Goal: Task Accomplishment & Management: Use online tool/utility

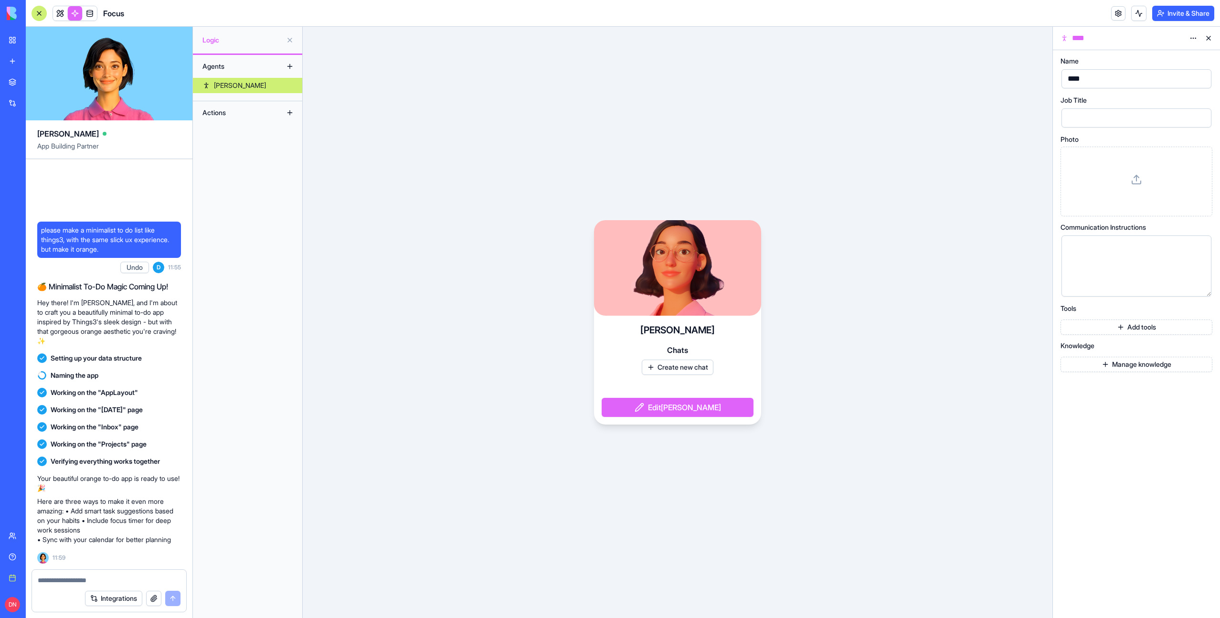
click at [43, 10] on div at bounding box center [39, 13] width 15 height 15
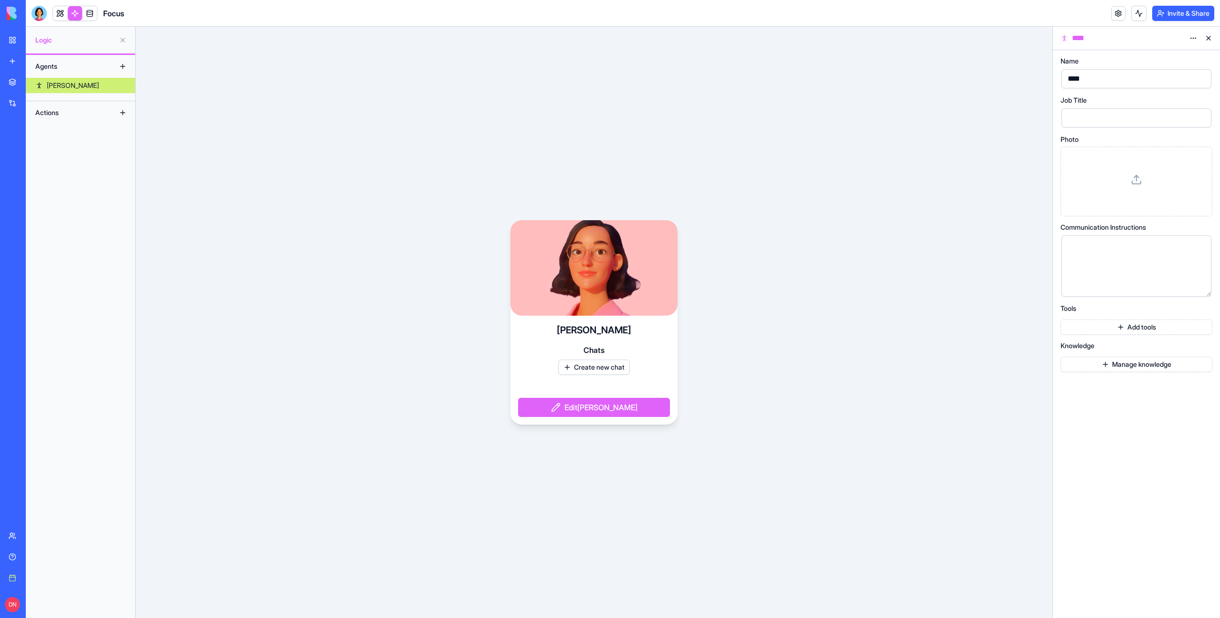
click at [43, 10] on div at bounding box center [39, 13] width 15 height 15
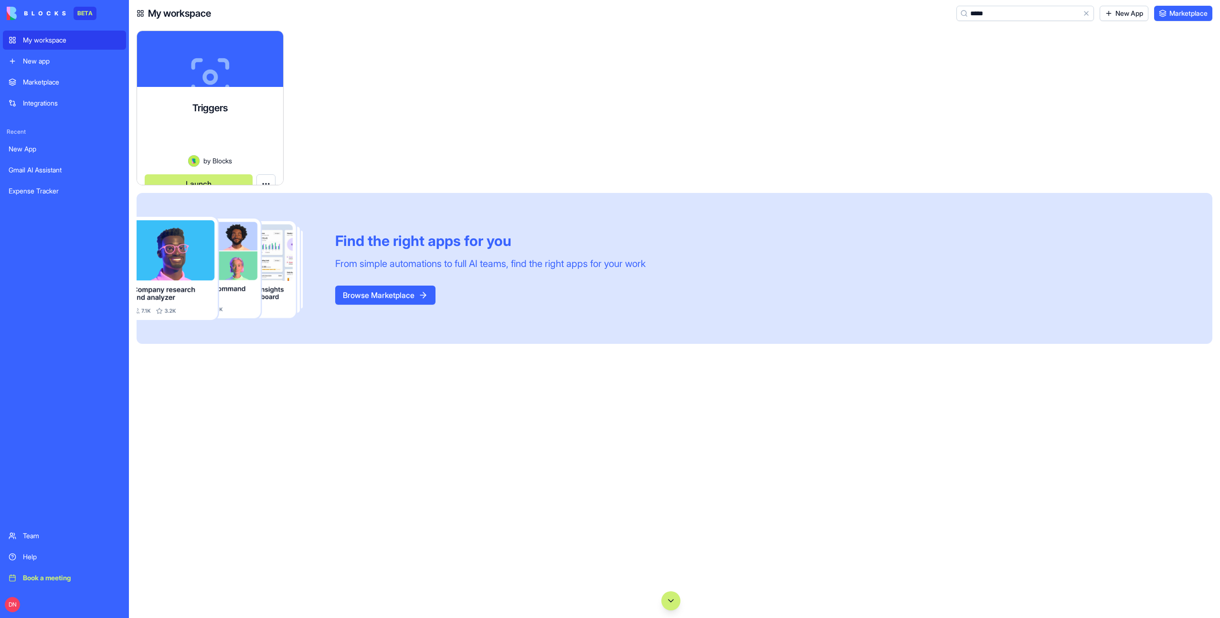
type input "*****"
click at [249, 129] on div at bounding box center [210, 142] width 131 height 26
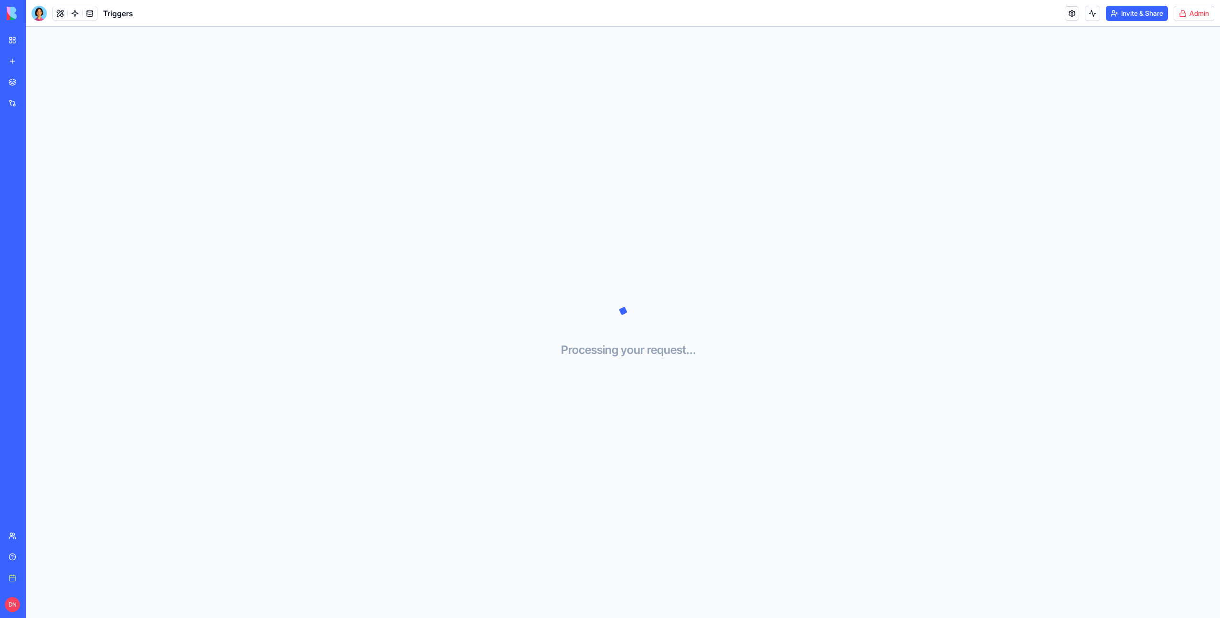
click at [1201, 13] on html "BETA My workspace New app Marketplace Integrations Recent New App Gmail AI Assi…" at bounding box center [610, 309] width 1220 height 618
click at [1178, 80] on span "Switch to old builder" at bounding box center [1173, 85] width 61 height 10
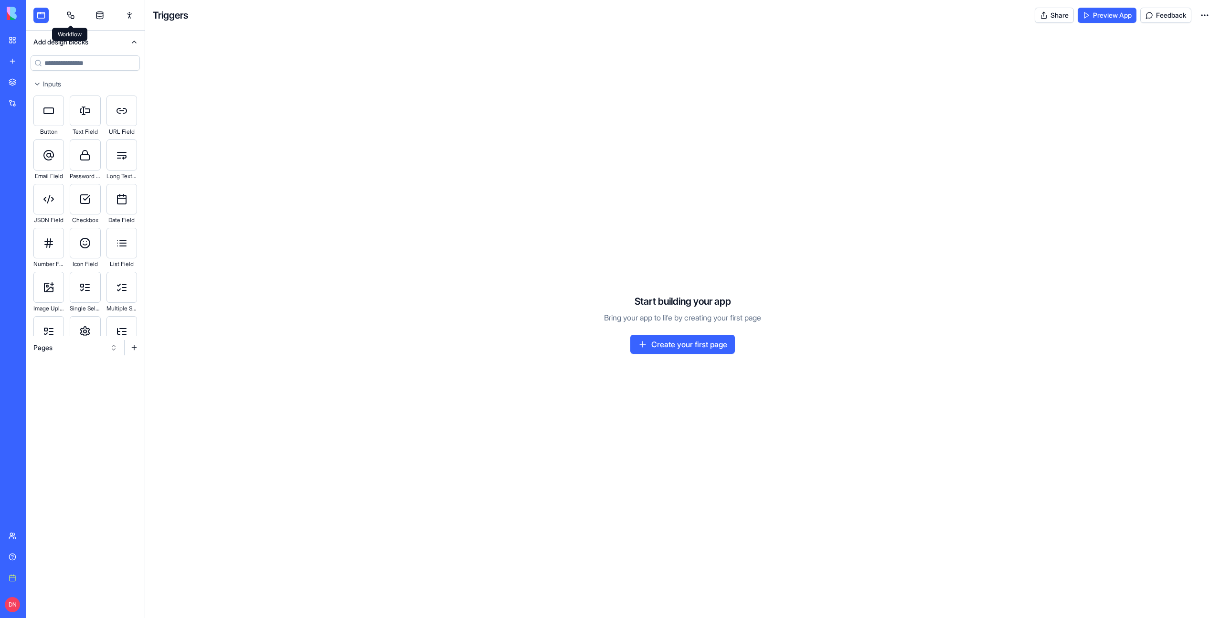
click at [65, 16] on link at bounding box center [70, 15] width 15 height 15
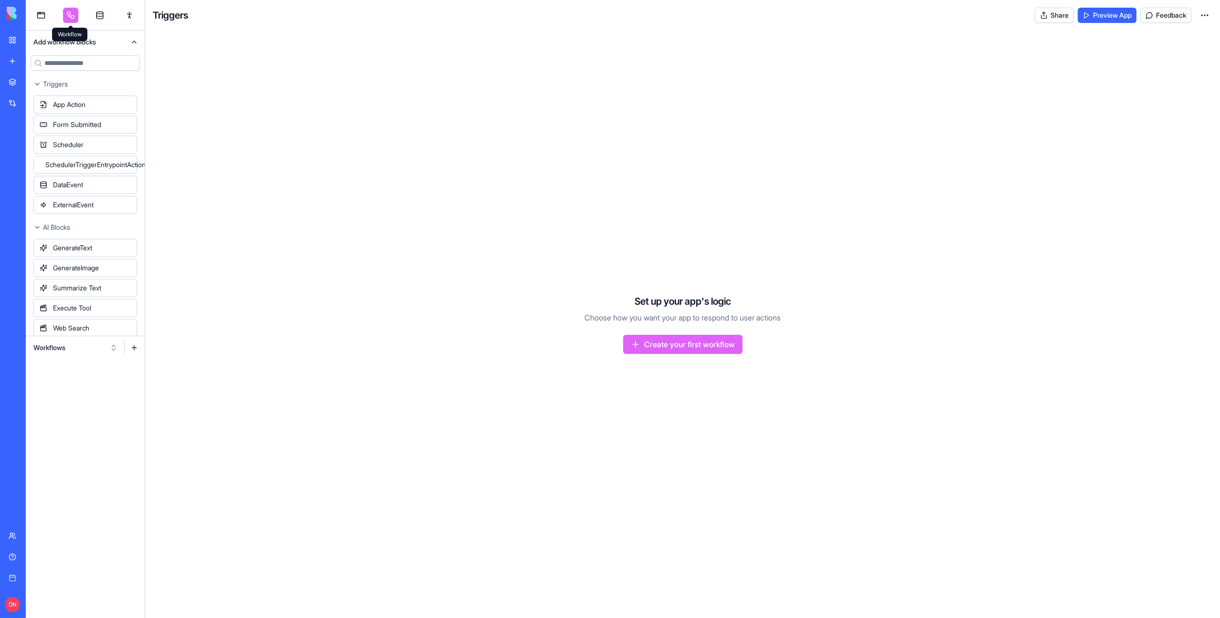
click at [65, 16] on link at bounding box center [70, 15] width 15 height 15
click at [91, 348] on button "Workflows" at bounding box center [76, 347] width 94 height 15
click at [95, 385] on div "Triggers" at bounding box center [75, 382] width 91 height 15
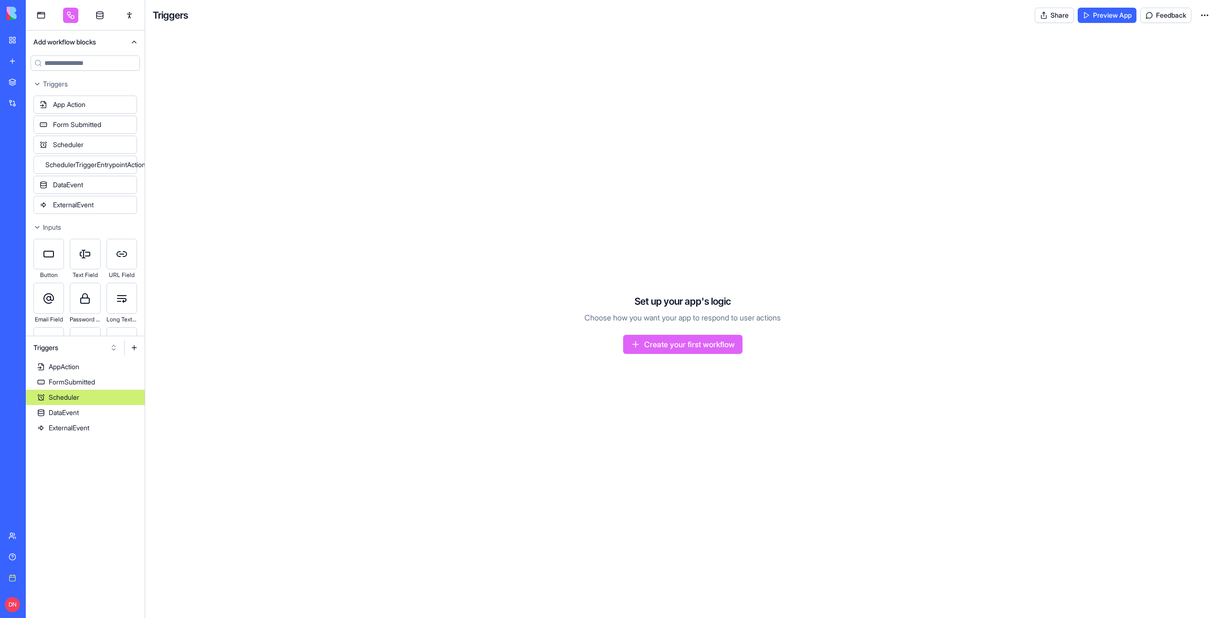
click at [101, 401] on link "Scheduler" at bounding box center [85, 397] width 119 height 15
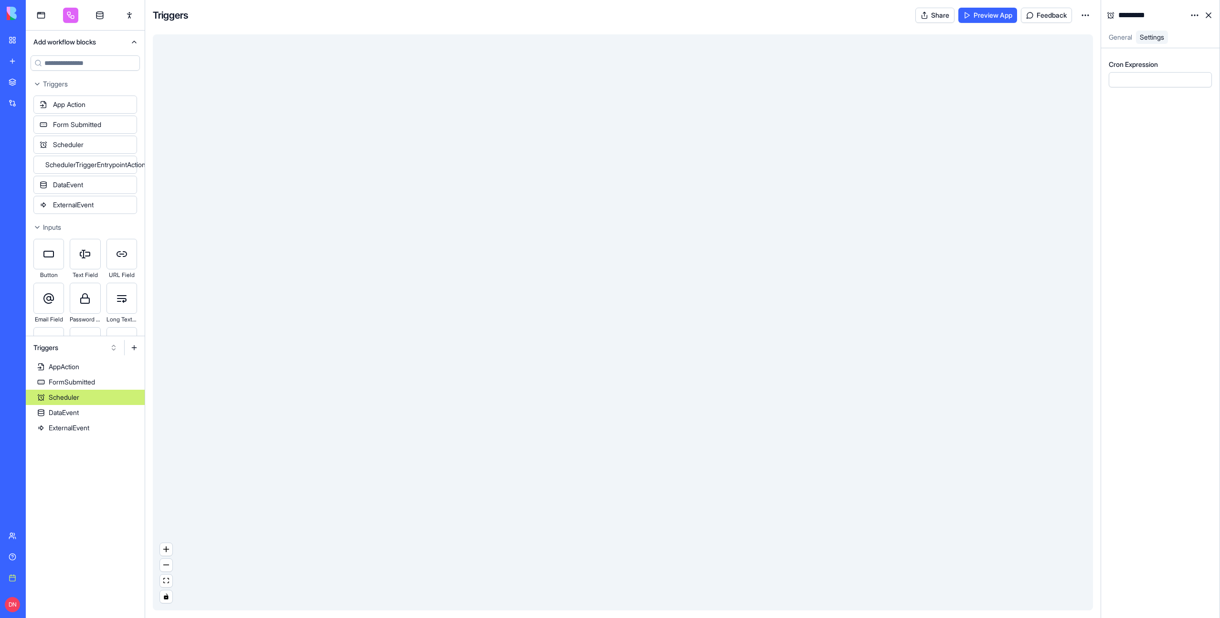
click at [1189, 17] on html "BETA My workspace New app Marketplace Integrations Recent New App Gmail AI Assi…" at bounding box center [610, 309] width 1220 height 618
click at [1178, 38] on div "State" at bounding box center [1171, 34] width 56 height 15
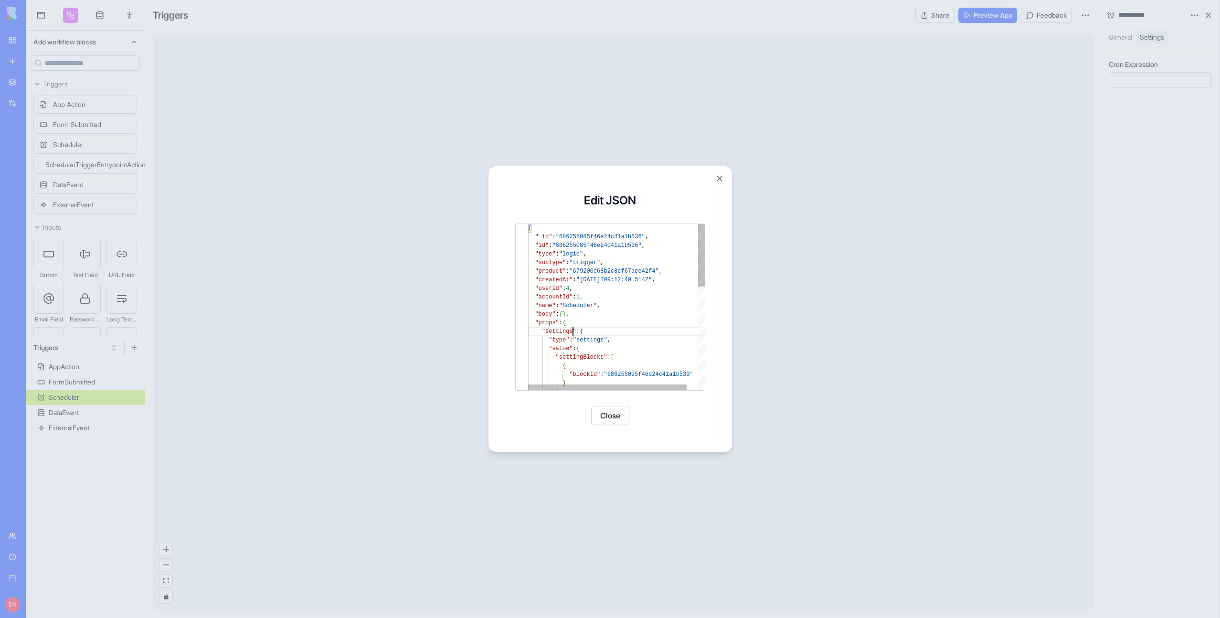
scroll to position [17, 45]
click at [571, 330] on div "{ "_id" : "686255085f46e24c41a1b536" , "id" : "686255085f46e24c41a1b536" , "typ…" at bounding box center [622, 444] width 189 height 441
type textarea "**********"
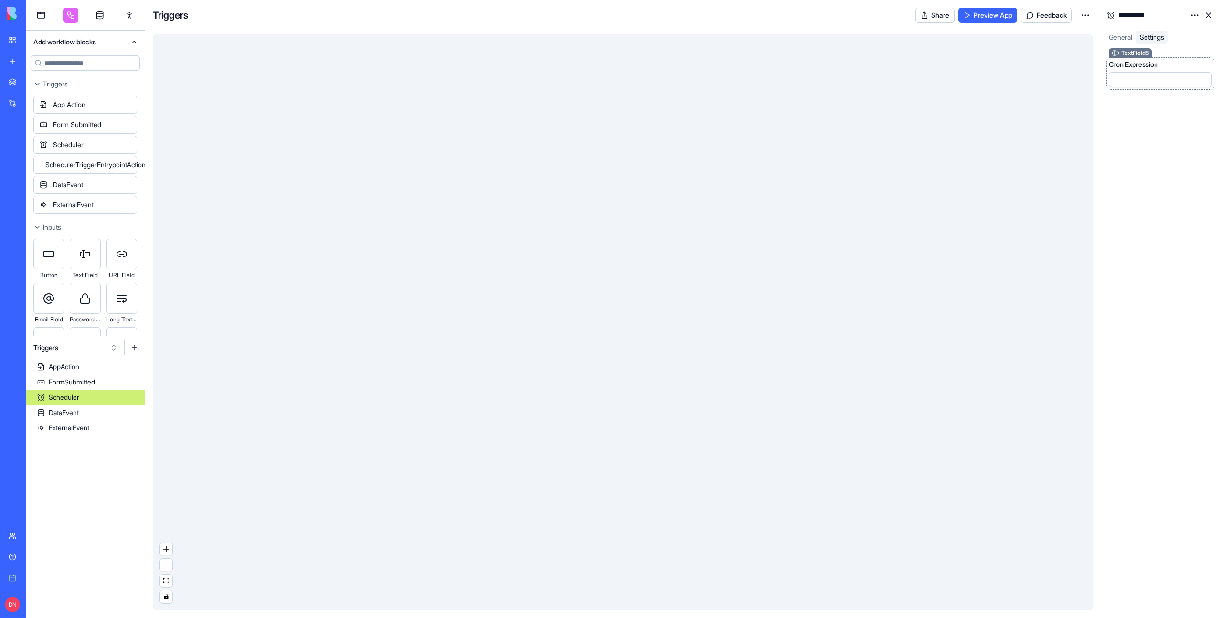
click at [1171, 67] on div "Cron Expression" at bounding box center [1160, 65] width 103 height 10
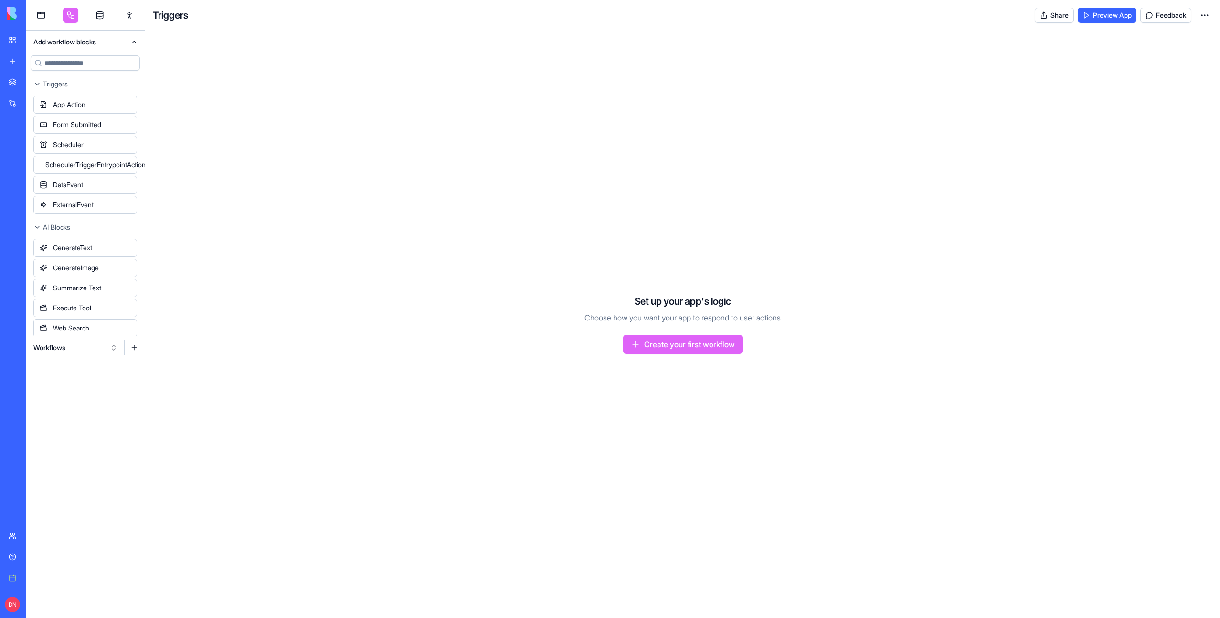
click at [103, 338] on div "Workflows" at bounding box center [85, 347] width 119 height 23
click at [103, 345] on button "Workflows" at bounding box center [76, 347] width 94 height 15
click at [89, 387] on div "Triggers" at bounding box center [75, 382] width 91 height 15
click at [89, 399] on link "Scheduler" at bounding box center [85, 397] width 119 height 15
